Goal: Navigation & Orientation: Find specific page/section

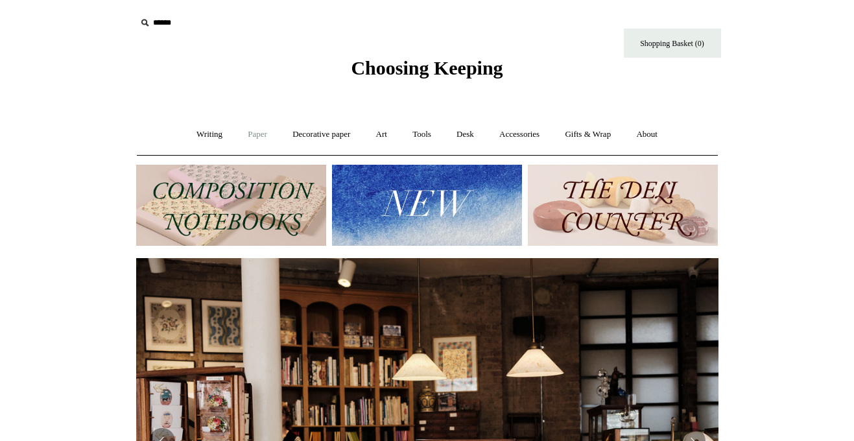
click at [258, 134] on link "Paper +" at bounding box center [257, 134] width 43 height 34
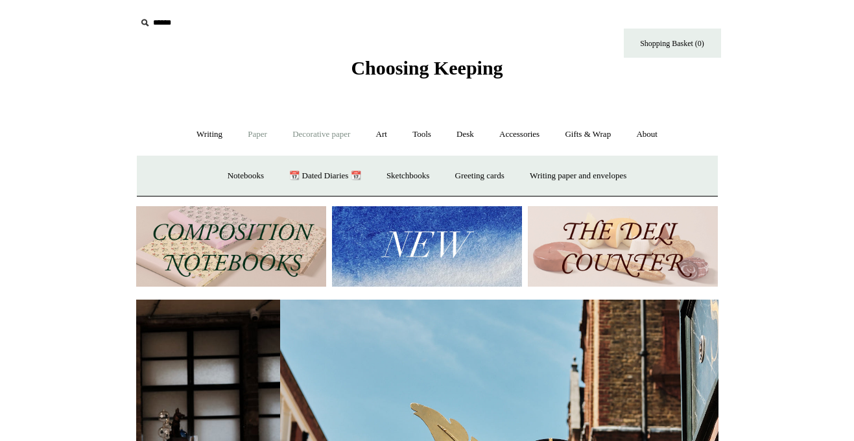
click at [326, 133] on link "Decorative paper +" at bounding box center [321, 134] width 81 height 34
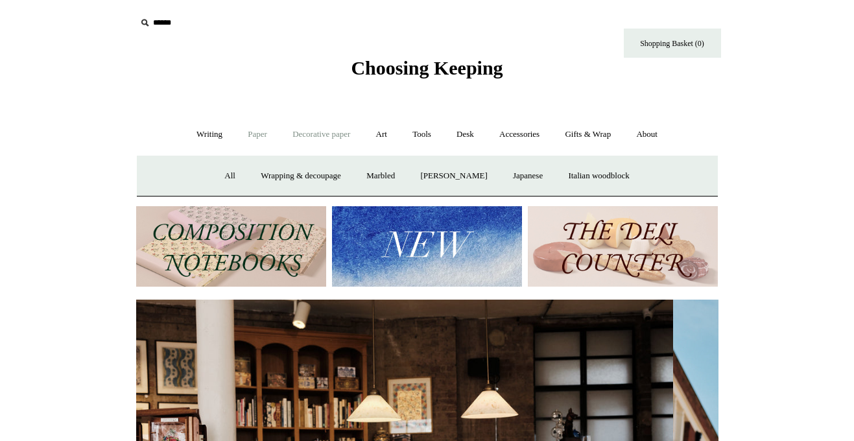
click at [257, 136] on link "Paper +" at bounding box center [257, 134] width 43 height 34
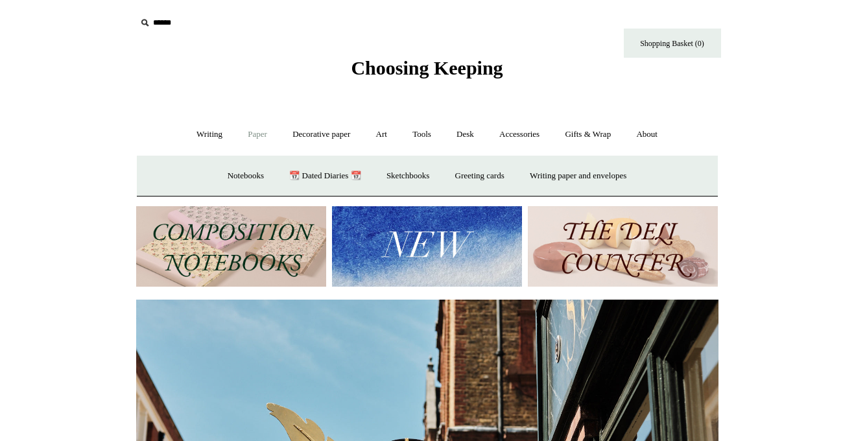
click at [257, 136] on link "Paper -" at bounding box center [257, 134] width 43 height 34
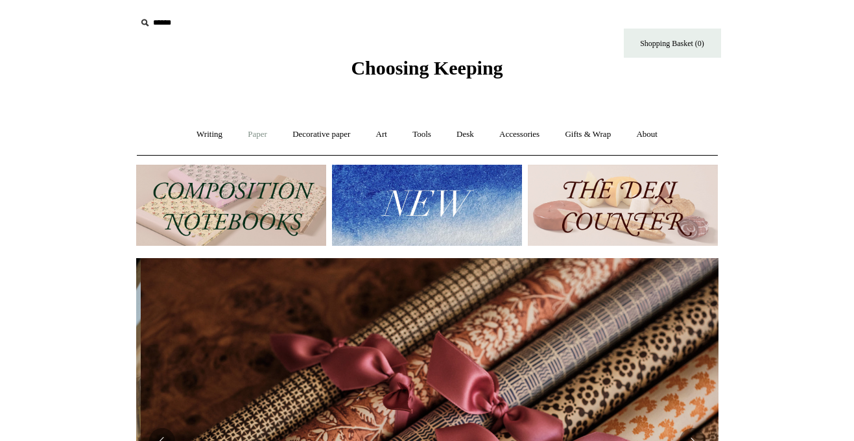
click at [257, 136] on link "Paper +" at bounding box center [257, 134] width 43 height 34
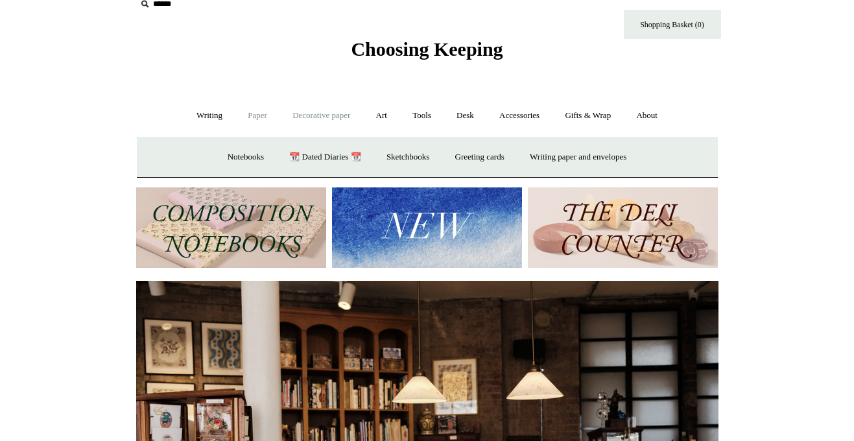
click at [307, 115] on link "Decorative paper +" at bounding box center [321, 116] width 81 height 34
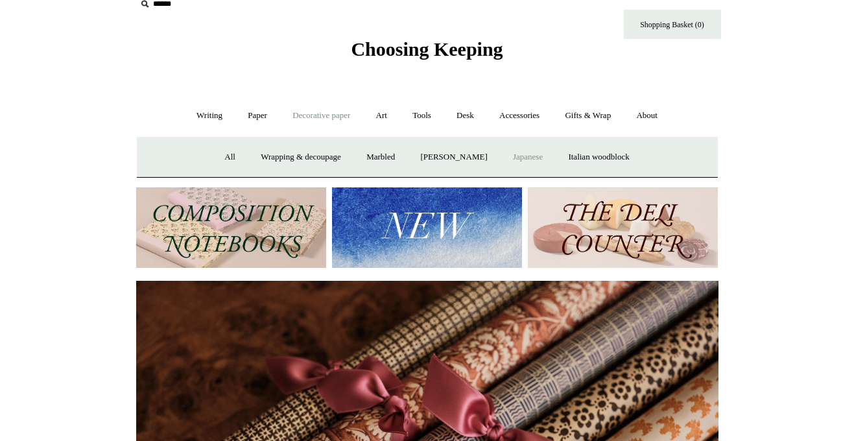
click at [528, 155] on link "Japanese" at bounding box center [527, 157] width 53 height 34
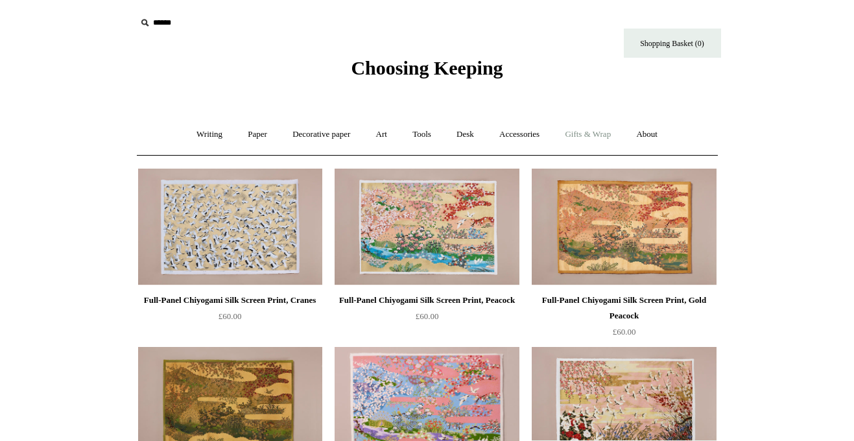
click at [593, 130] on link "Gifts & Wrap +" at bounding box center [587, 134] width 69 height 34
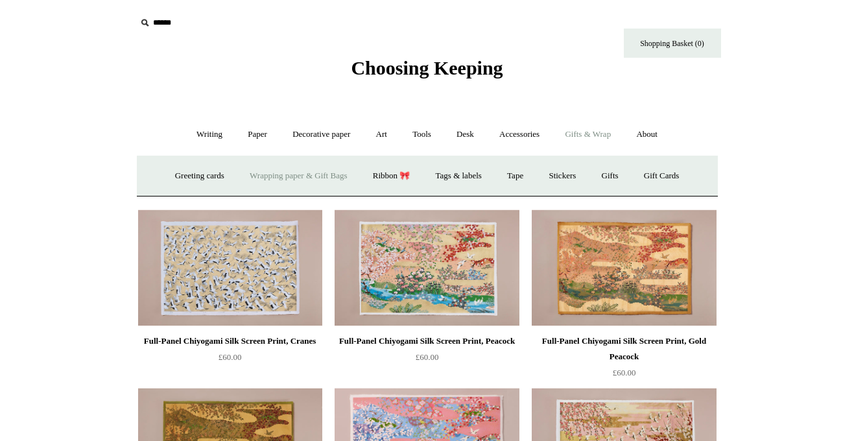
click at [259, 174] on link "Wrapping paper & Gift Bags" at bounding box center [298, 176] width 121 height 34
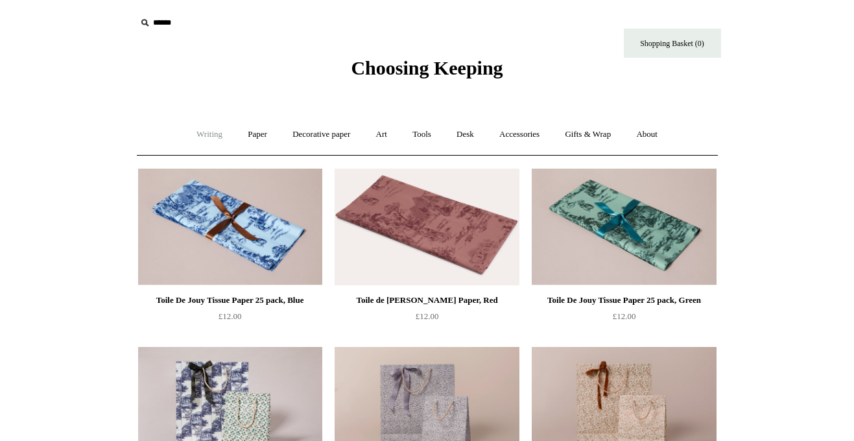
click at [208, 132] on link "Writing +" at bounding box center [209, 134] width 49 height 34
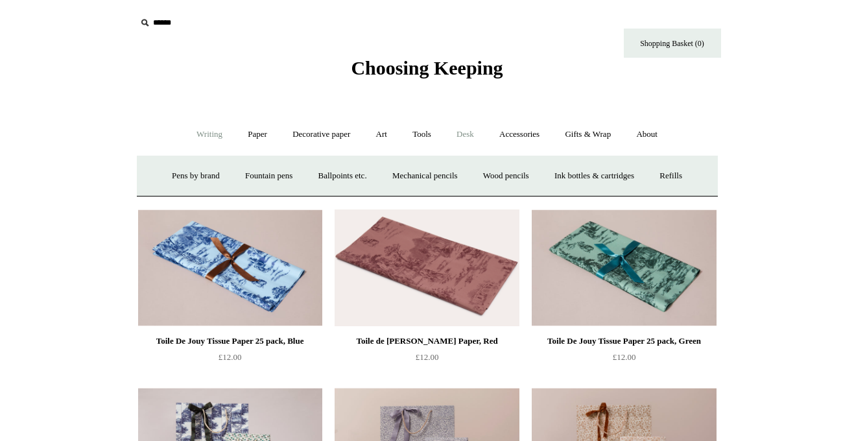
click at [467, 134] on link "Desk +" at bounding box center [465, 134] width 41 height 34
click at [209, 134] on link "Writing +" at bounding box center [209, 134] width 49 height 34
click at [375, 69] on span "Choosing Keeping" at bounding box center [427, 67] width 152 height 21
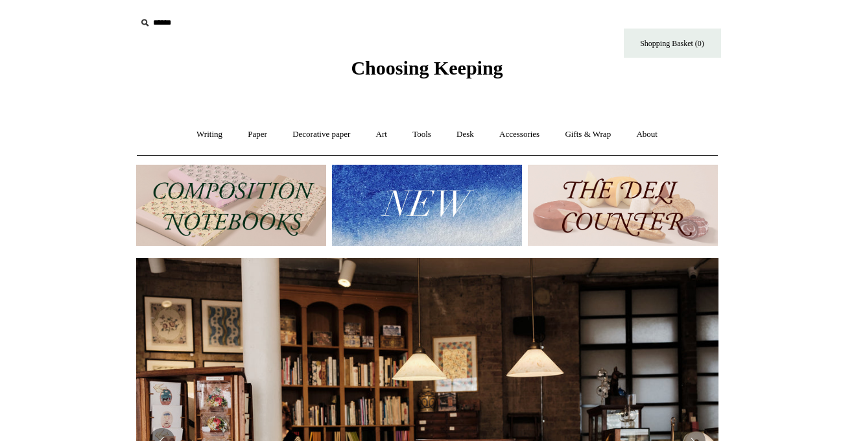
click at [237, 193] on img at bounding box center [231, 205] width 190 height 81
